Goal: Navigation & Orientation: Find specific page/section

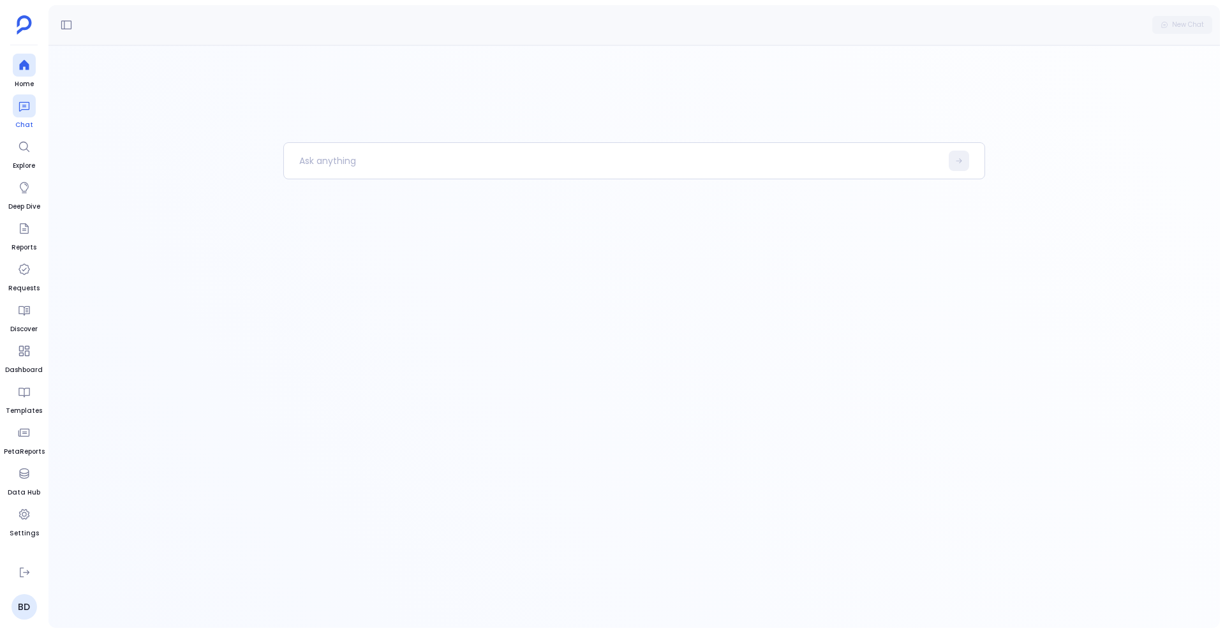
click at [22, 109] on icon at bounding box center [24, 107] width 10 height 10
click at [27, 69] on icon at bounding box center [24, 65] width 10 height 10
click at [27, 112] on icon at bounding box center [24, 106] width 13 height 13
click at [24, 155] on div at bounding box center [24, 146] width 23 height 23
